Goal: Check status: Check status

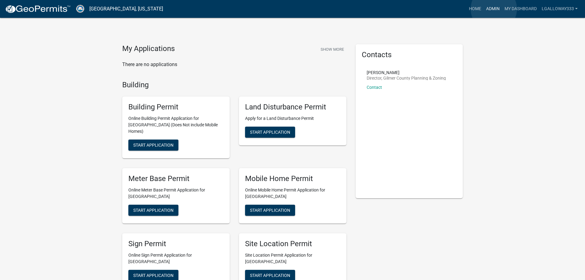
click at [494, 9] on link "Admin" at bounding box center [493, 9] width 18 height 12
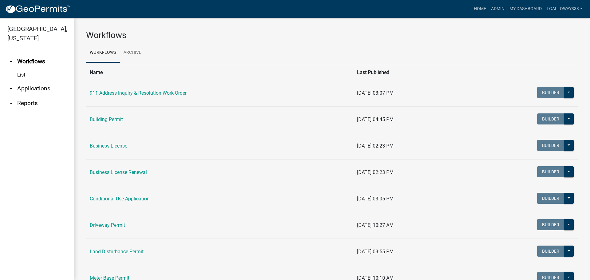
click at [26, 90] on link "arrow_drop_down Applications" at bounding box center [37, 88] width 74 height 15
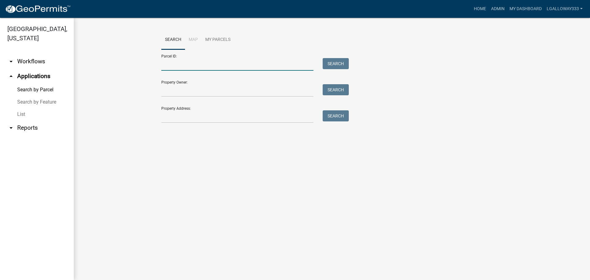
click at [212, 65] on input "Parcel ID:" at bounding box center [237, 64] width 152 height 13
type input "3082B-013"
click at [326, 61] on button "Search" at bounding box center [336, 63] width 26 height 11
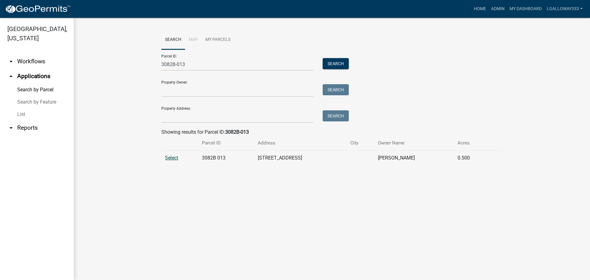
click at [165, 159] on span "Select" at bounding box center [171, 158] width 13 height 6
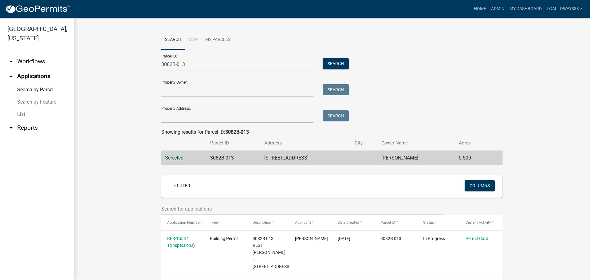
scroll to position [18, 0]
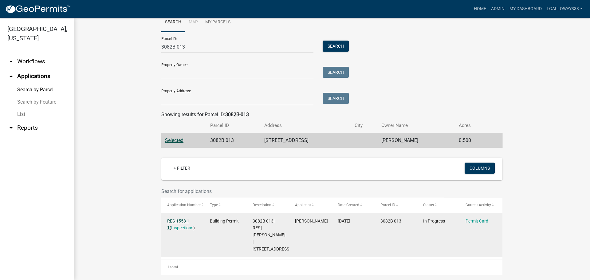
click at [179, 222] on link "RES-1558 1 1" at bounding box center [178, 225] width 22 height 12
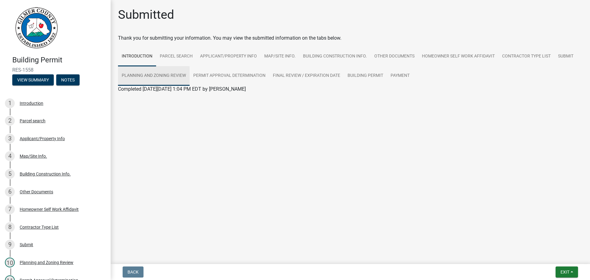
click at [170, 71] on link "Planning and Zoning Review" at bounding box center [154, 76] width 72 height 20
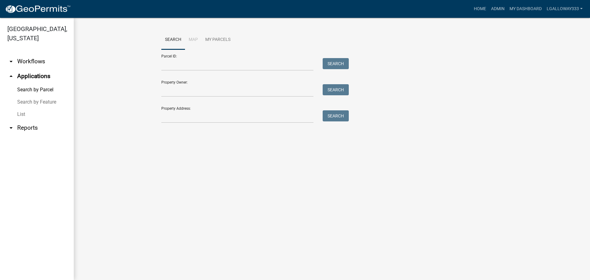
click at [35, 62] on link "arrow_drop_down Workflows" at bounding box center [37, 61] width 74 height 15
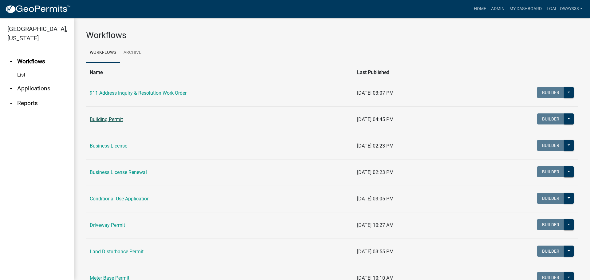
click at [106, 120] on link "Building Permit" at bounding box center [106, 119] width 33 height 6
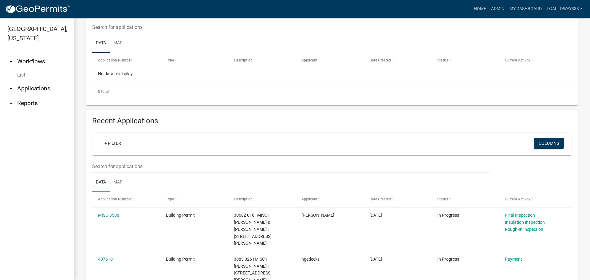
scroll to position [123, 0]
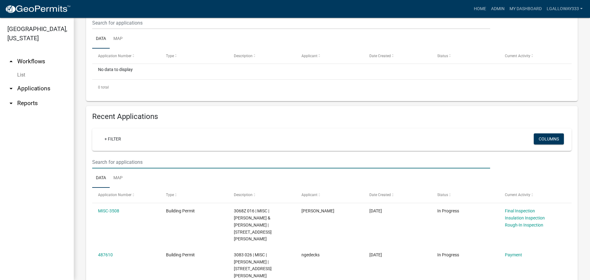
click at [136, 159] on input "text" at bounding box center [291, 162] width 398 height 13
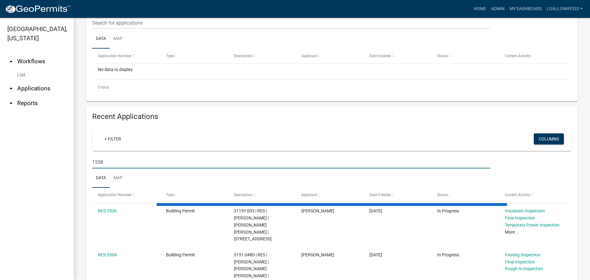
scroll to position [112, 0]
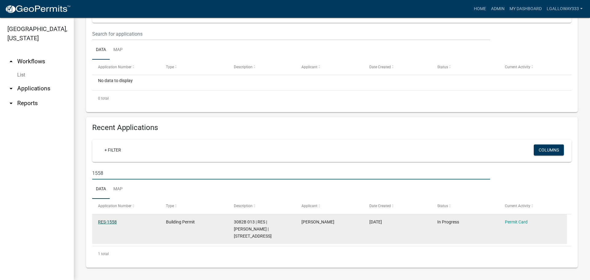
type input "1558"
click at [104, 221] on link "RES-1558" at bounding box center [107, 221] width 19 height 5
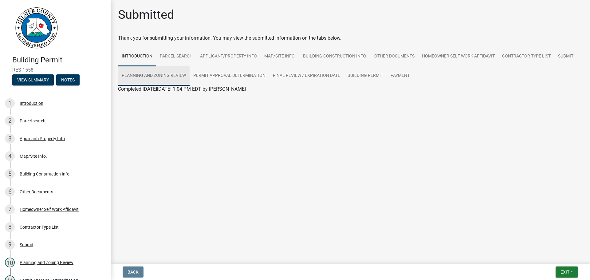
click at [169, 77] on link "Planning and Zoning Review" at bounding box center [154, 76] width 72 height 20
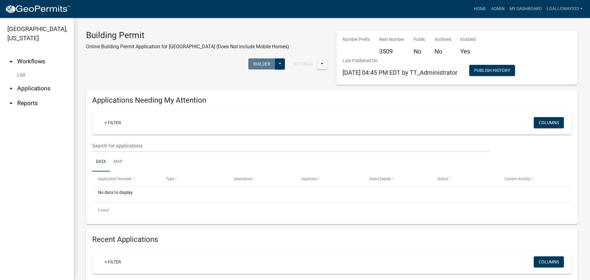
click at [37, 86] on link "arrow_drop_down Applications" at bounding box center [37, 88] width 74 height 15
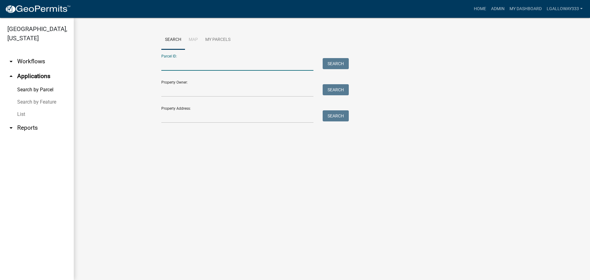
click at [196, 65] on input "Parcel ID:" at bounding box center [237, 64] width 152 height 13
type input "3082B-013"
click at [341, 59] on button "Search" at bounding box center [336, 63] width 26 height 11
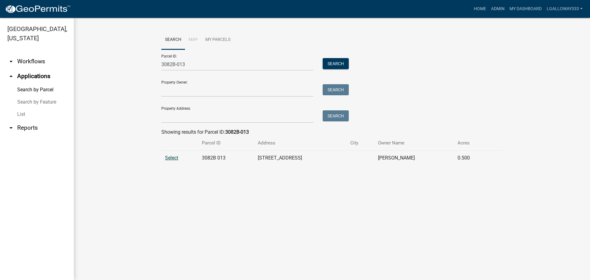
click at [177, 158] on span "Select" at bounding box center [171, 158] width 13 height 6
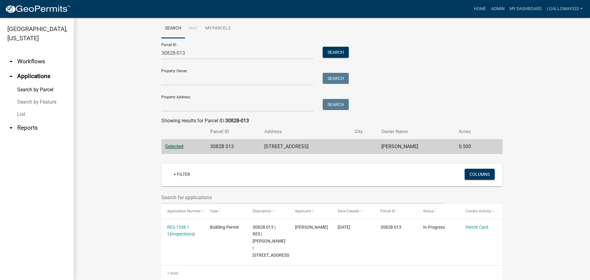
scroll to position [18, 0]
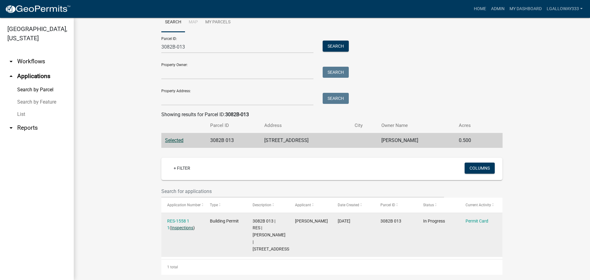
click at [179, 229] on link "Inspections" at bounding box center [182, 227] width 22 height 5
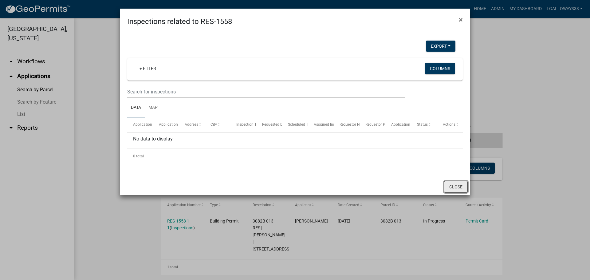
click at [461, 187] on button "Close" at bounding box center [456, 187] width 24 height 12
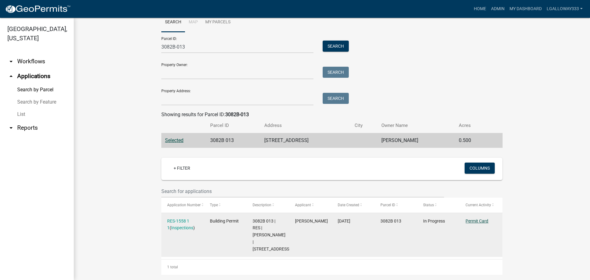
click at [475, 221] on link "Permit Card" at bounding box center [477, 221] width 23 height 5
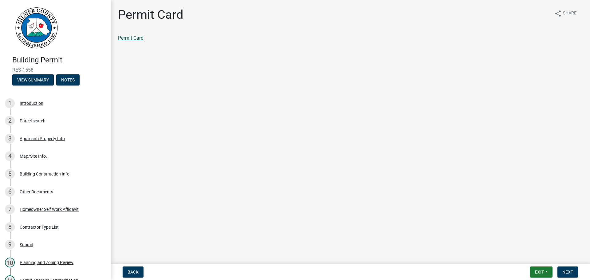
click at [136, 36] on link "Permit Card" at bounding box center [131, 38] width 26 height 6
